Goal: Information Seeking & Learning: Learn about a topic

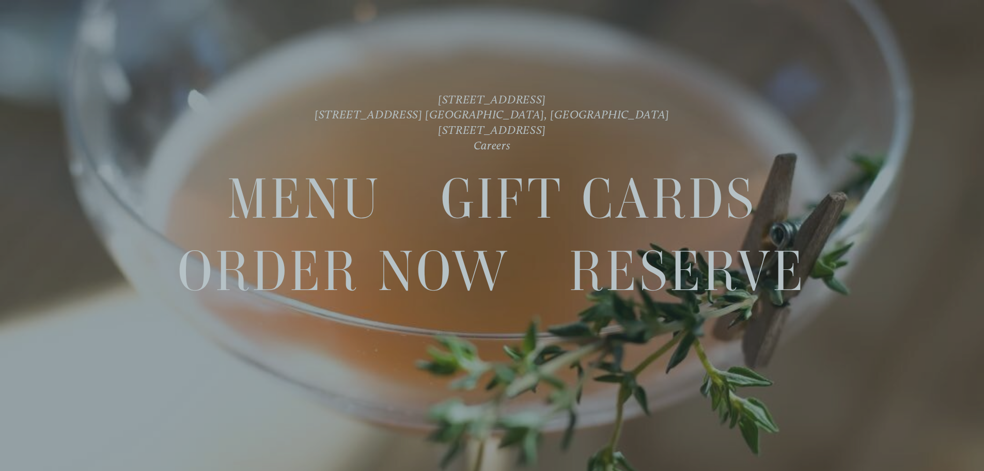
scroll to position [22, 0]
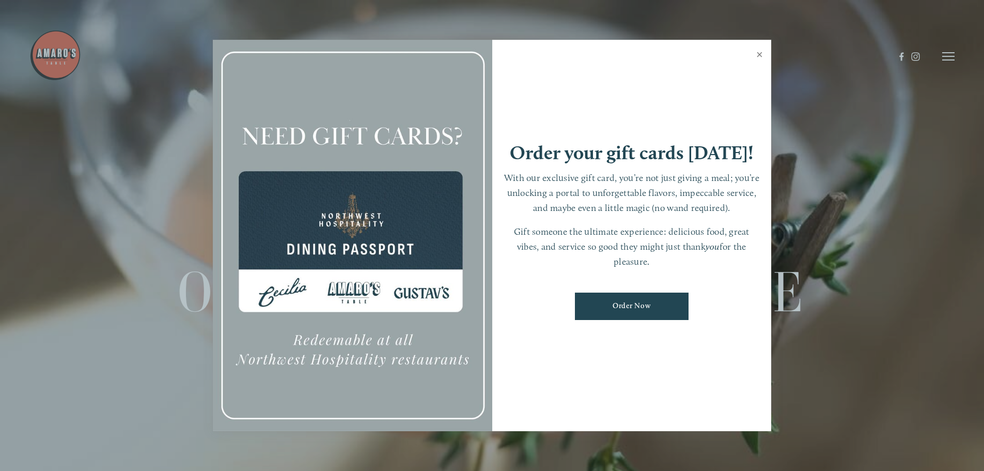
click at [763, 52] on link "Close" at bounding box center [759, 55] width 20 height 29
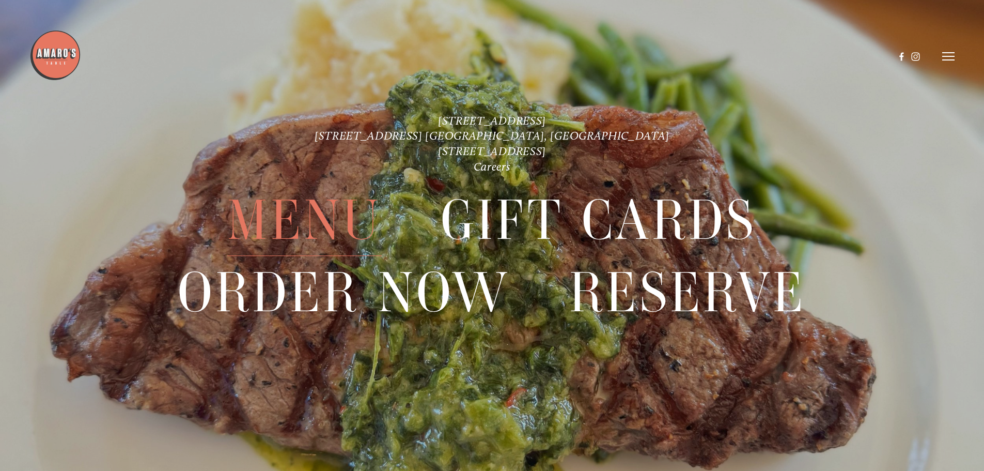
click at [308, 219] on span "Menu" at bounding box center [304, 220] width 154 height 71
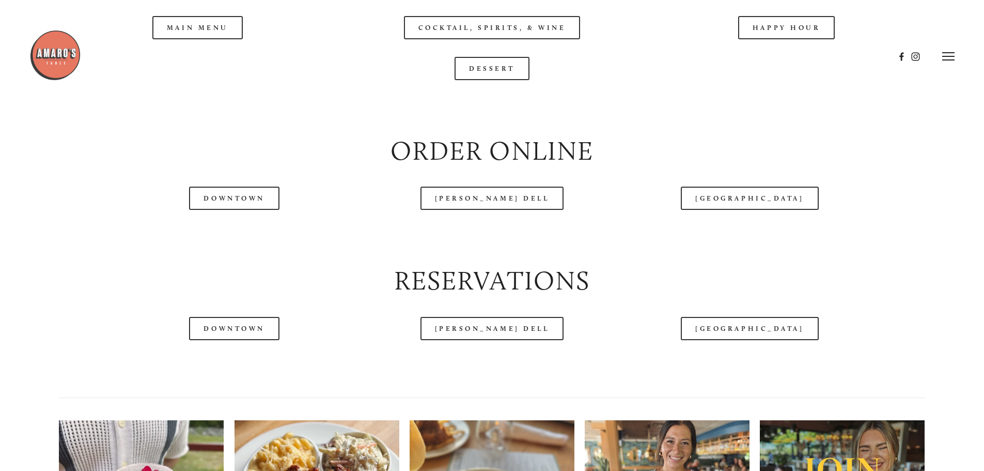
scroll to position [1136, 0]
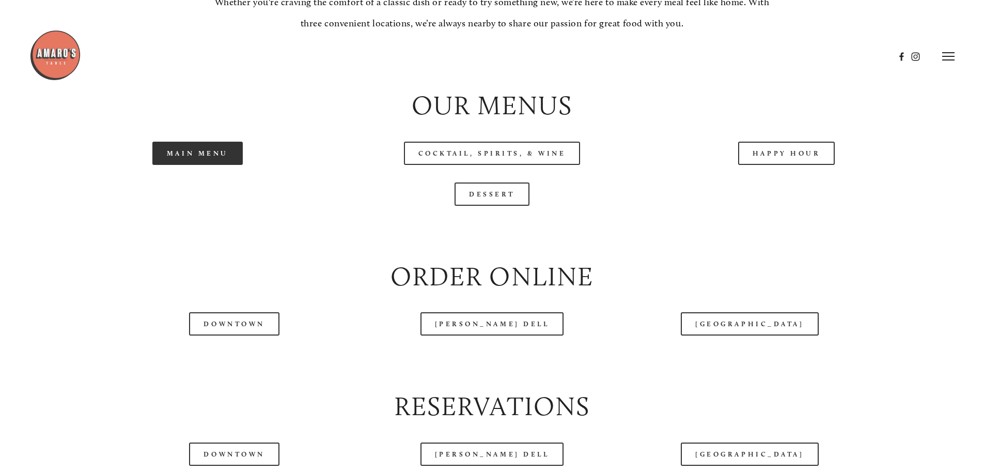
click at [171, 165] on link "Main Menu" at bounding box center [197, 153] width 90 height 23
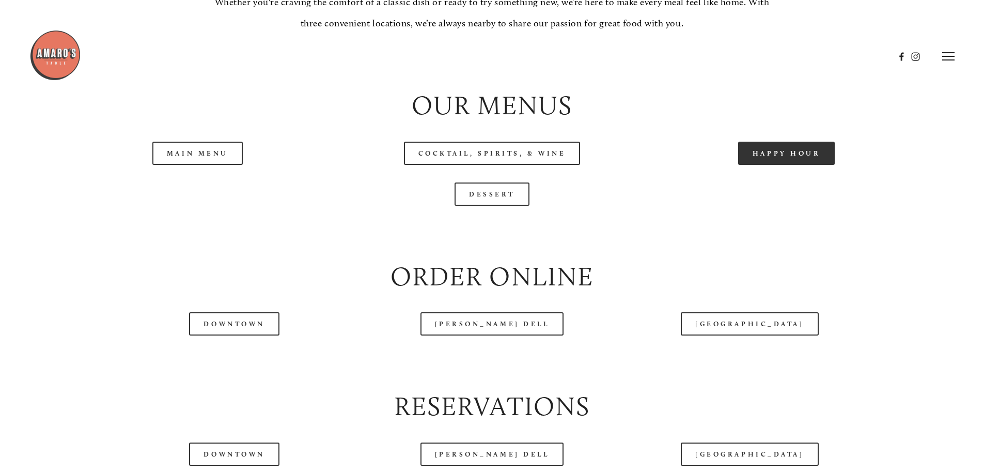
click at [782, 165] on link "Happy Hour" at bounding box center [786, 153] width 97 height 23
